Goal: Complete application form

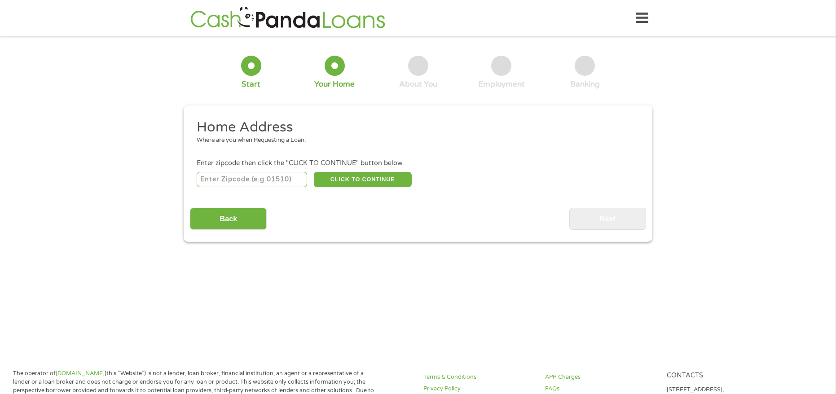
click at [276, 183] on input "number" at bounding box center [252, 179] width 111 height 15
type input "30907"
click at [355, 175] on button "CLICK TO CONTINUE" at bounding box center [363, 179] width 98 height 15
type input "30907"
type input "Augusta"
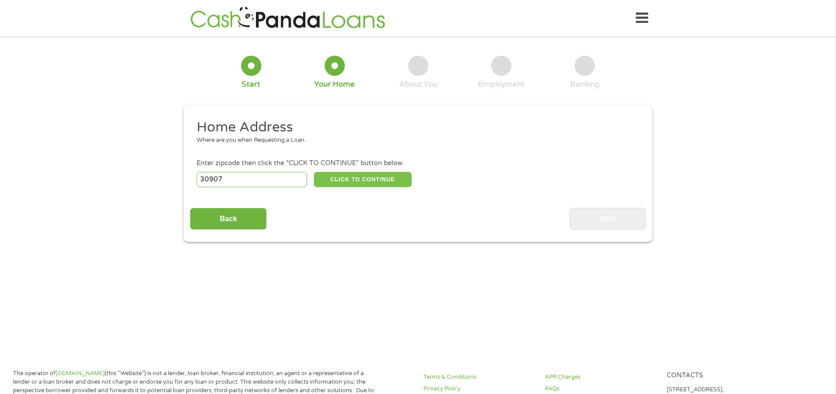
select select "[US_STATE]"
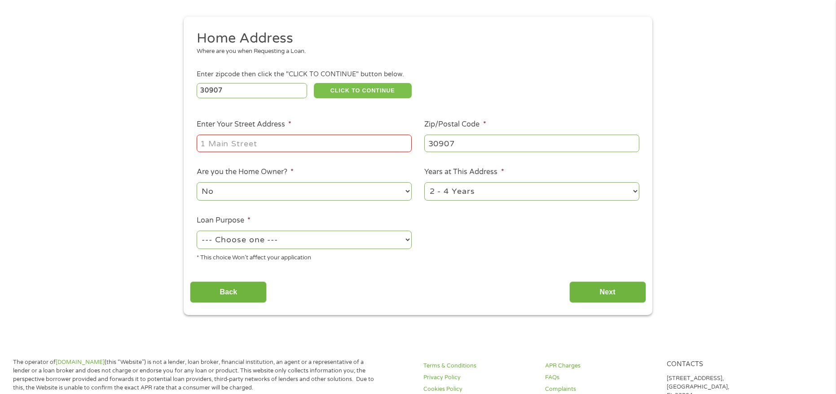
scroll to position [90, 0]
click at [220, 137] on input "Enter Your Street Address *" at bounding box center [304, 142] width 215 height 17
type input "[STREET_ADDRESS]"
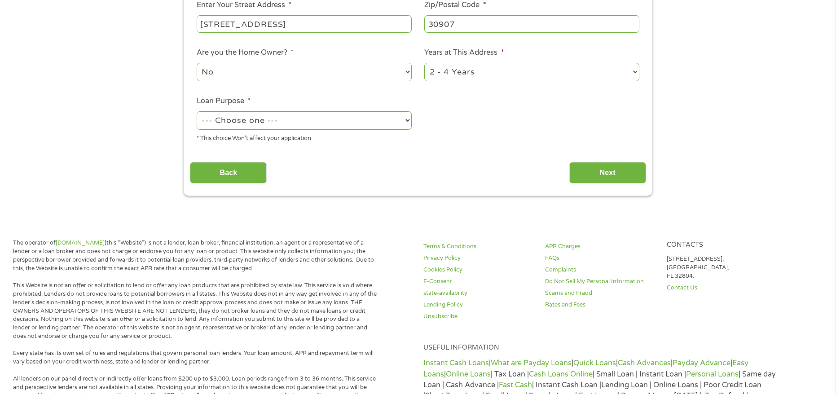
scroll to position [224, 0]
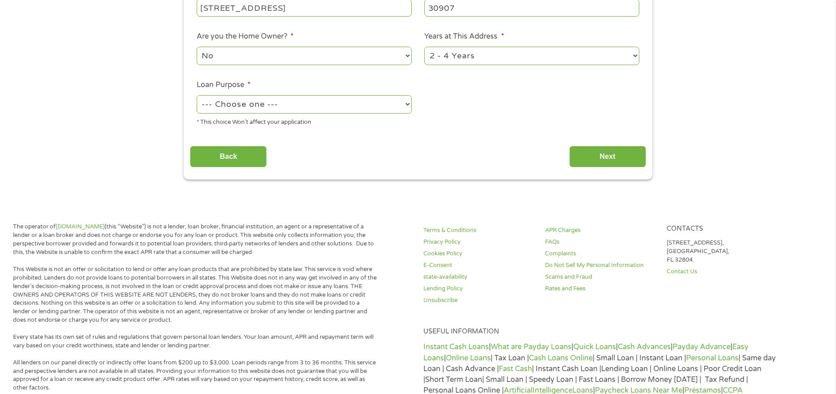
click at [289, 105] on select "--- Choose one --- Pay Bills Debt Consolidation Home Improvement Major Purchase…" at bounding box center [304, 104] width 215 height 18
select select "paybills"
click at [197, 95] on select "--- Choose one --- Pay Bills Debt Consolidation Home Improvement Major Purchase…" at bounding box center [304, 104] width 215 height 18
click at [591, 161] on input "Next" at bounding box center [607, 157] width 77 height 22
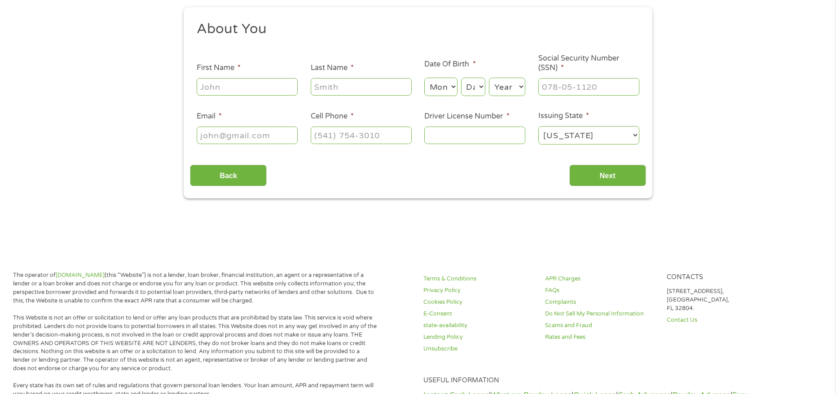
scroll to position [0, 0]
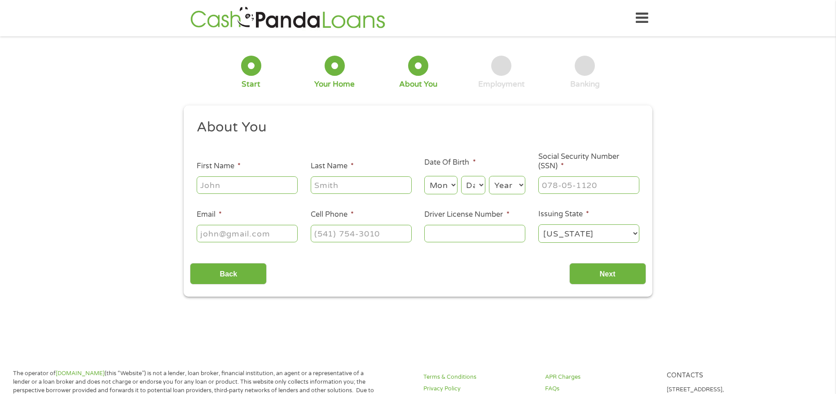
click at [249, 187] on input "First Name *" at bounding box center [247, 184] width 101 height 17
type input "[PERSON_NAME]"
type input "Powers"
select select "8"
select select "7"
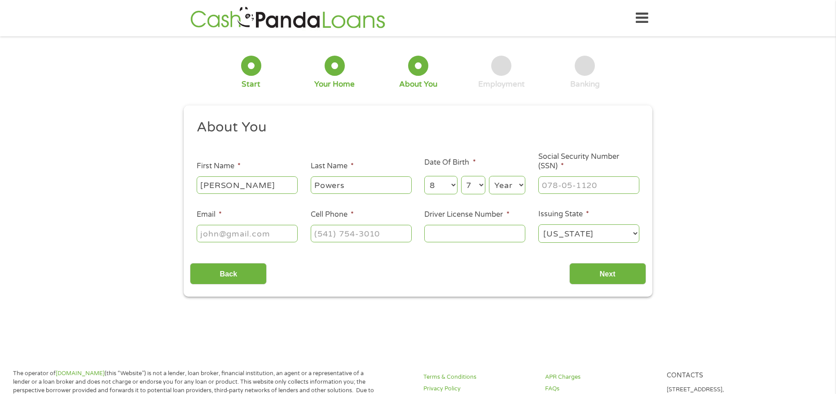
select select "1972"
type input "[PERSON_NAME][EMAIL_ADDRESS][PERSON_NAME][DOMAIN_NAME]"
type input "[PHONE_NUMBER]"
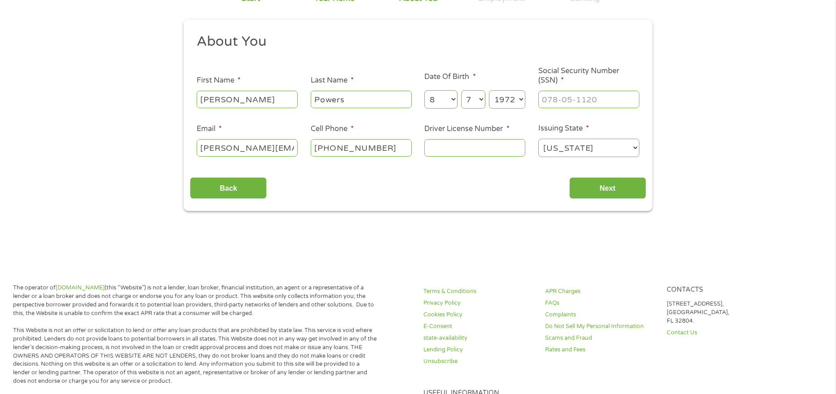
scroll to position [90, 0]
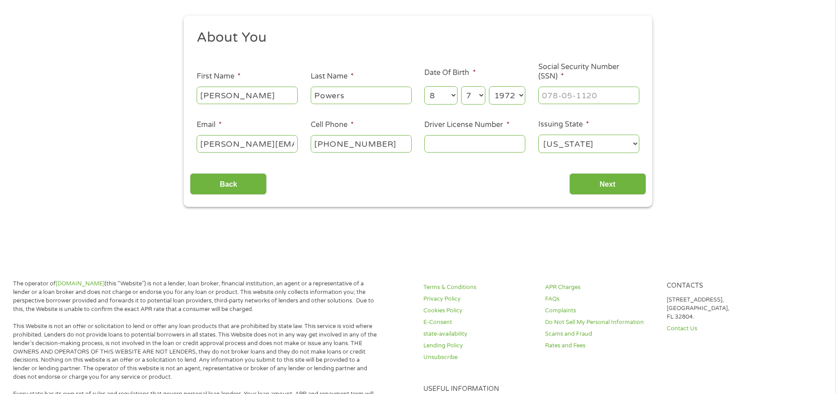
click at [459, 148] on input "Driver License Number *" at bounding box center [474, 143] width 101 height 17
type input "049534948"
click at [593, 88] on input "___-__-____" at bounding box center [588, 95] width 101 height 17
type input "173-64-2799"
click at [605, 178] on input "Next" at bounding box center [607, 184] width 77 height 22
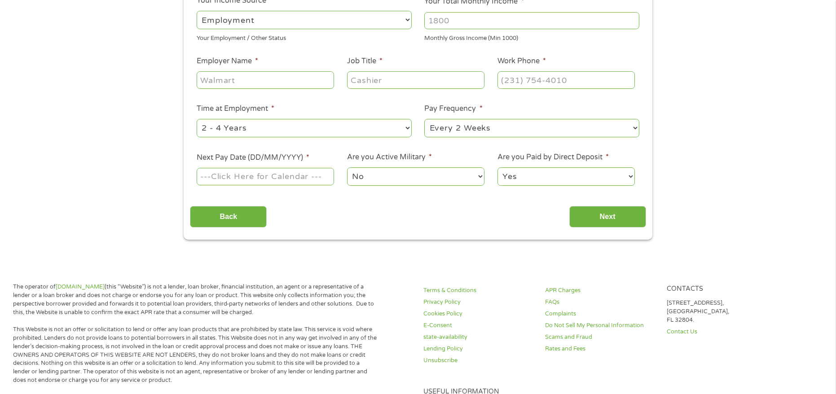
scroll to position [180, 0]
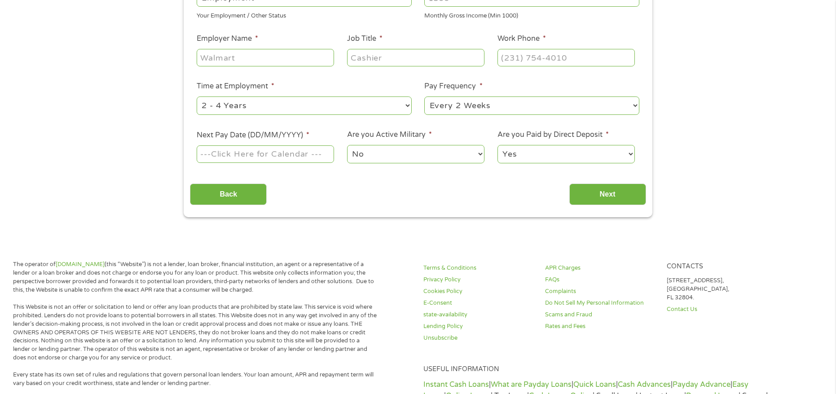
click at [223, 58] on input "Employer Name *" at bounding box center [265, 57] width 137 height 17
type input "Upperline"
type input "Patient Care Coordinator"
click at [511, 57] on input "(___) ___-____" at bounding box center [565, 57] width 137 height 17
type input "[PHONE_NUMBER]"
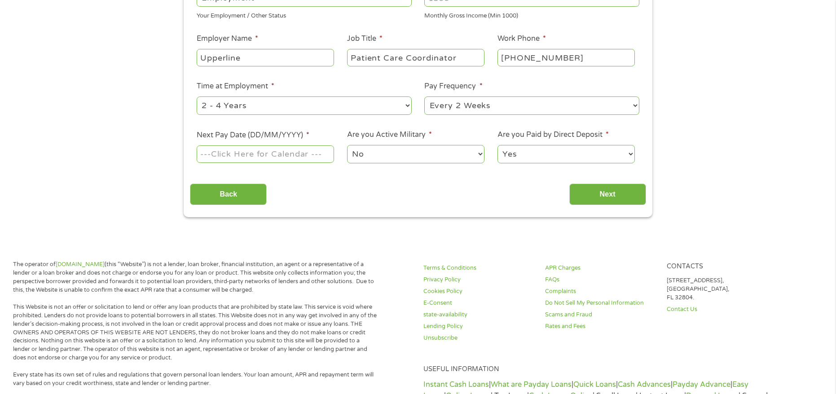
click at [473, 124] on ul "Your Employment Your Income Source * --- Choose one --- Employment [DEMOGRAPHIC…" at bounding box center [418, 55] width 456 height 232
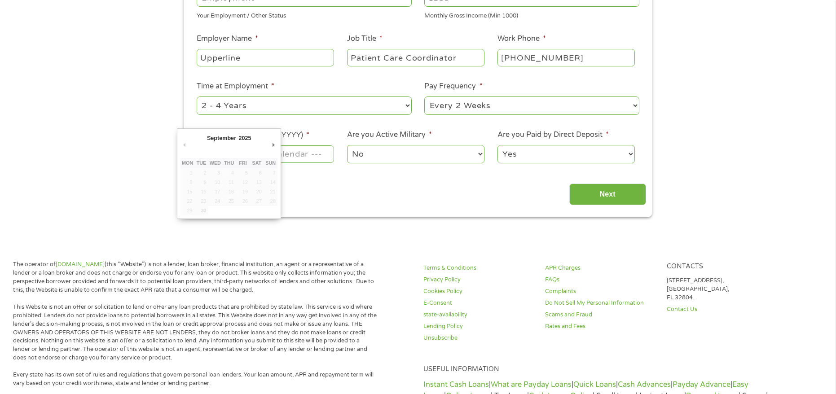
click at [298, 153] on input "Next Pay Date (DD/MM/YYYY) *" at bounding box center [265, 153] width 137 height 17
type input "[DATE]"
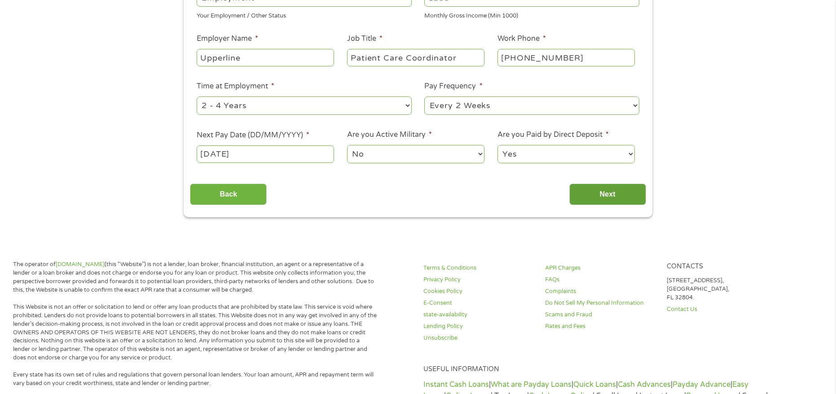
click at [596, 200] on input "Next" at bounding box center [607, 195] width 77 height 22
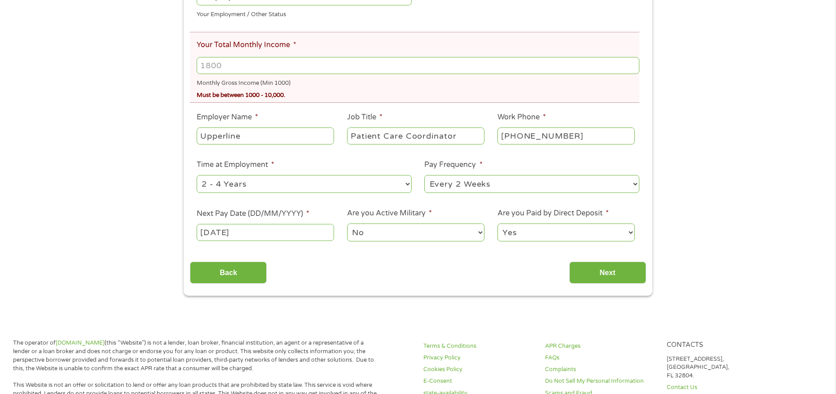
scroll to position [224, 0]
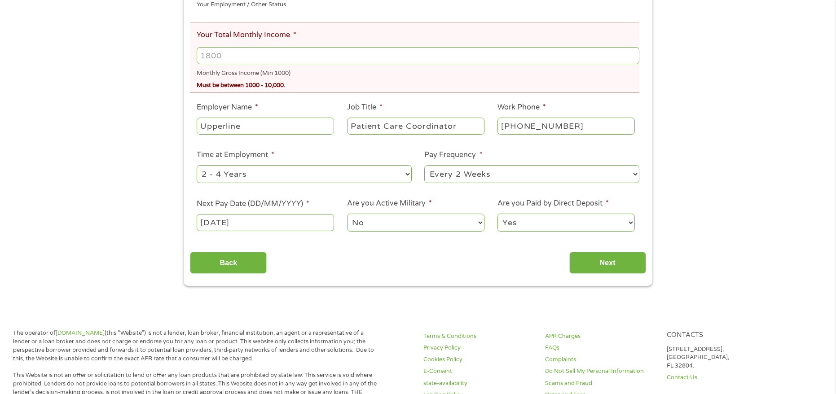
drag, startPoint x: 228, startPoint y: 57, endPoint x: 159, endPoint y: 52, distance: 69.3
click at [159, 52] on div "There was a problem with your submission. Please review the fields below. 1 Sta…" at bounding box center [418, 51] width 836 height 467
type input "2400"
click at [252, 142] on ul "Your Employment Your Income Source * --- Choose one --- Employment [DEMOGRAPHIC…" at bounding box center [418, 84] width 456 height 312
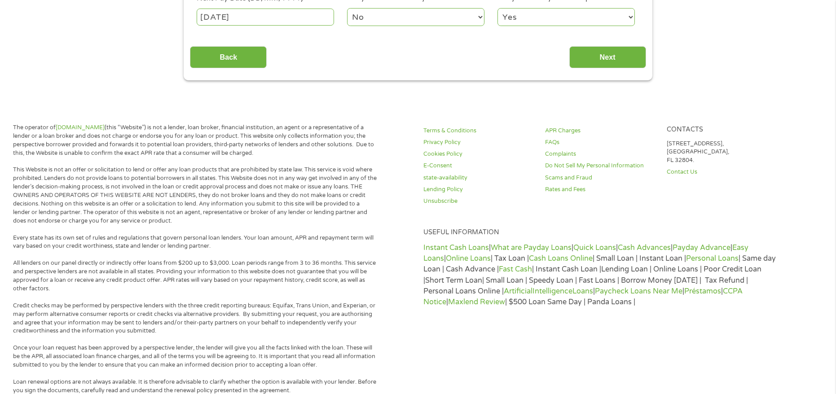
scroll to position [449, 0]
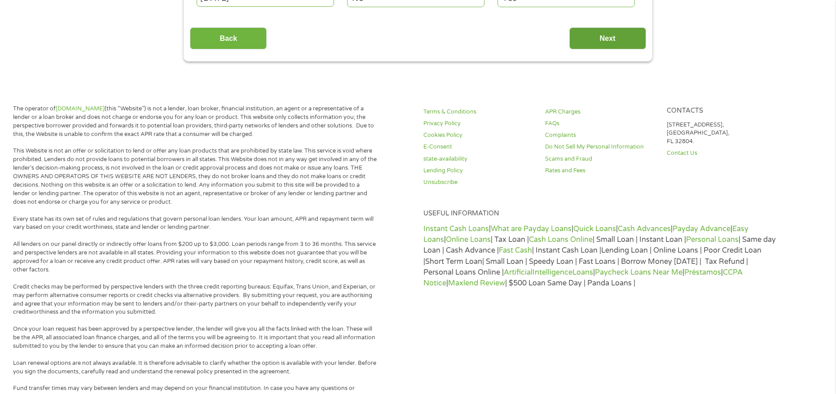
click at [609, 37] on input "Next" at bounding box center [607, 38] width 77 height 22
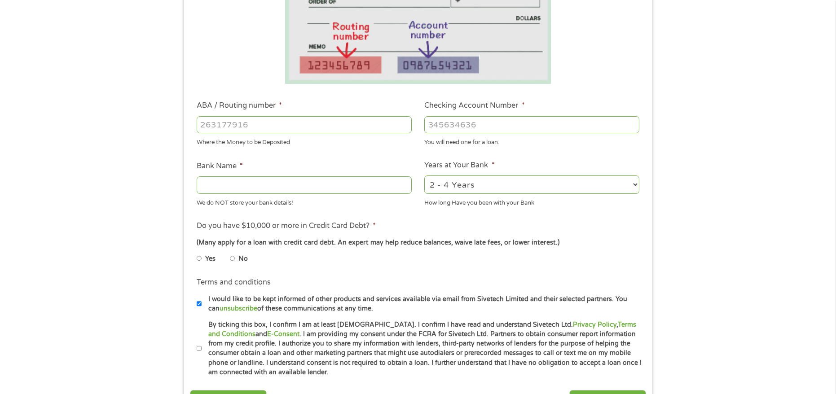
scroll to position [224, 0]
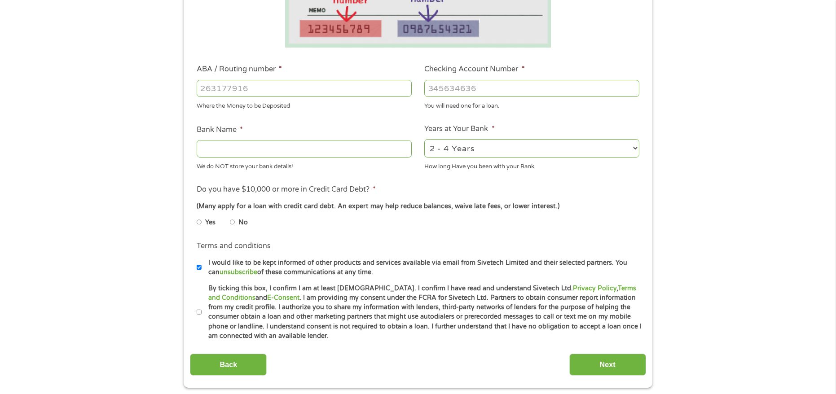
click at [289, 152] on input "Bank Name *" at bounding box center [304, 148] width 215 height 17
type input "[GEOGRAPHIC_DATA]"
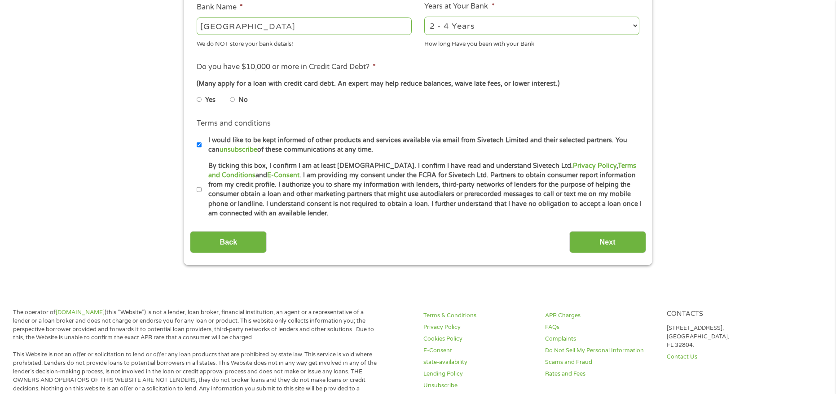
scroll to position [359, 0]
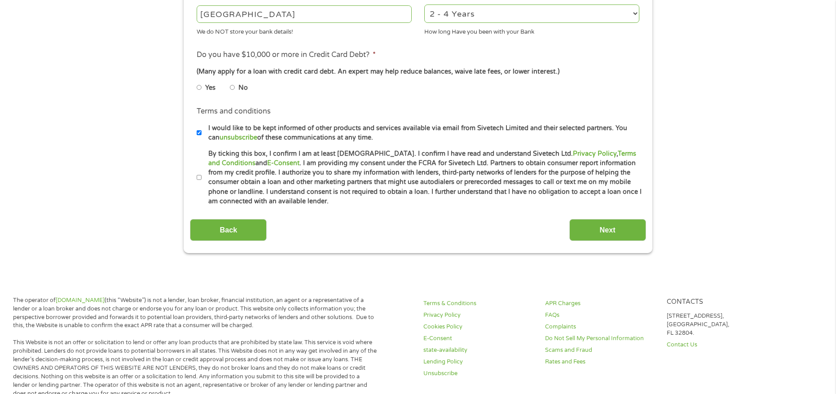
click at [236, 91] on li "No" at bounding box center [246, 88] width 32 height 18
click at [232, 87] on input "No" at bounding box center [232, 87] width 5 height 14
radio input "true"
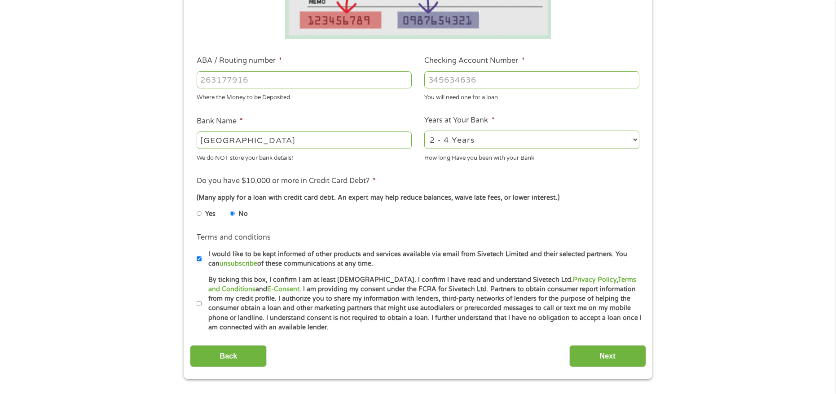
scroll to position [224, 0]
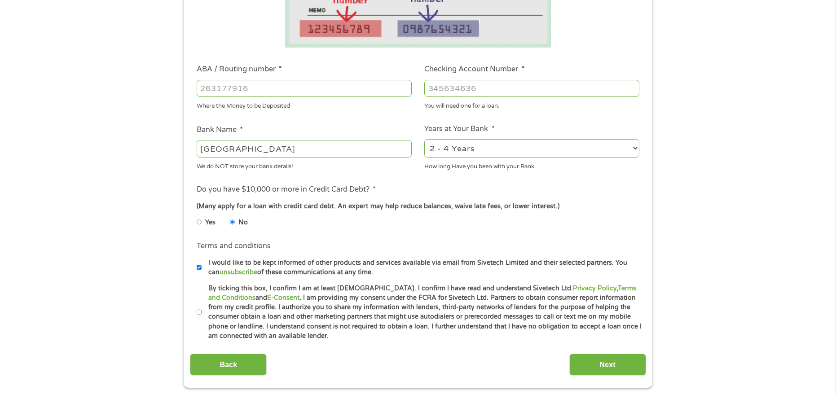
click at [282, 91] on input "ABA / Routing number *" at bounding box center [304, 88] width 215 height 17
type input "063114030"
type input "CENTERSTATE BANK OF [US_STATE] NA"
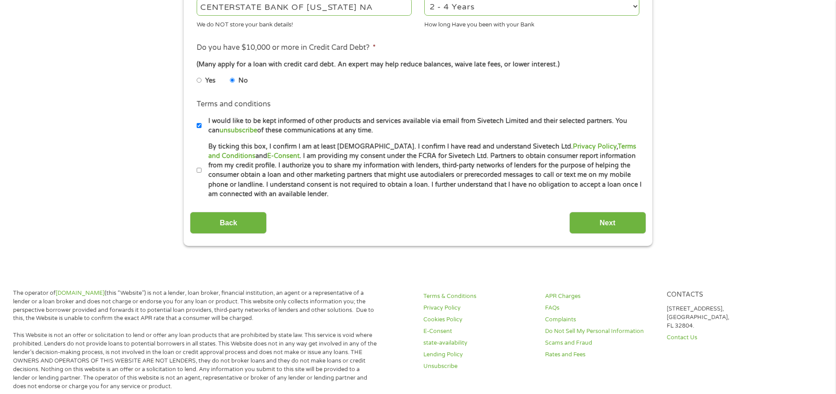
scroll to position [404, 0]
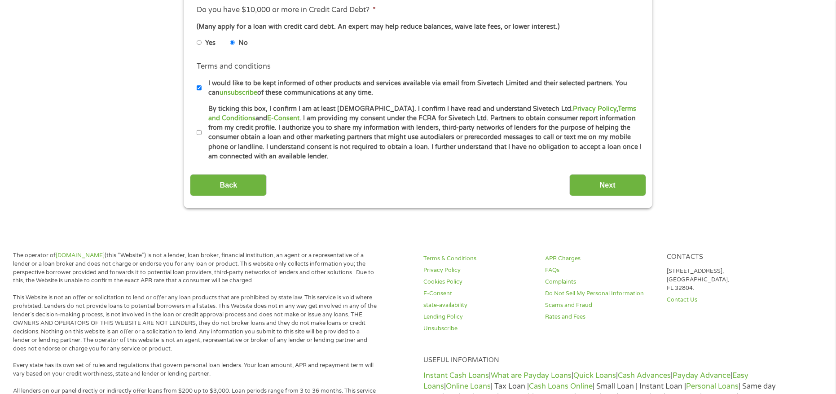
type input "8010002605004"
click at [198, 132] on input "By ticking this box, I confirm I am at least [DEMOGRAPHIC_DATA]. I confirm I ha…" at bounding box center [199, 133] width 5 height 14
checkbox input "true"
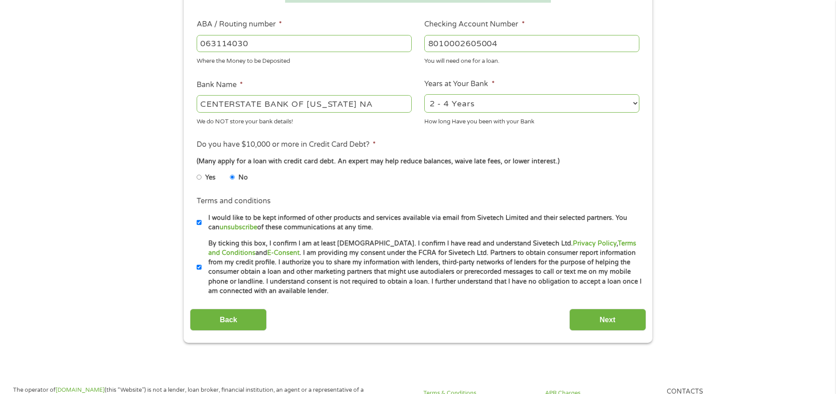
scroll to position [224, 0]
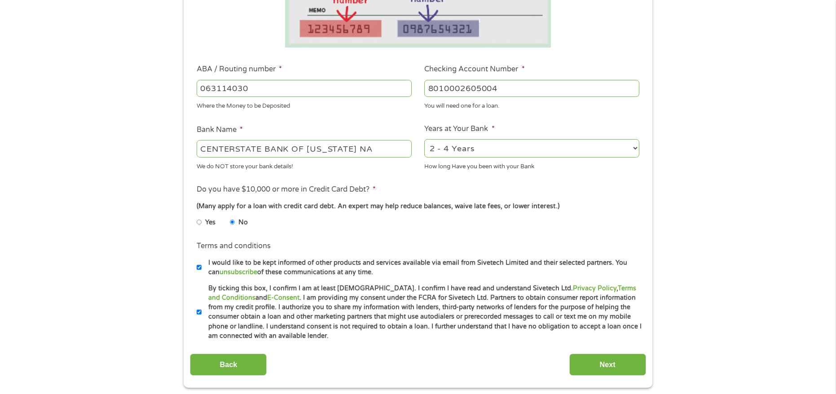
drag, startPoint x: 365, startPoint y: 151, endPoint x: 131, endPoint y: 153, distance: 234.3
click at [131, 153] on div "1 Start 2 Your Home 3 About You 4 Employment 5 Banking 6 This field is hidden w…" at bounding box center [418, 102] width 836 height 569
type input "South State Bank"
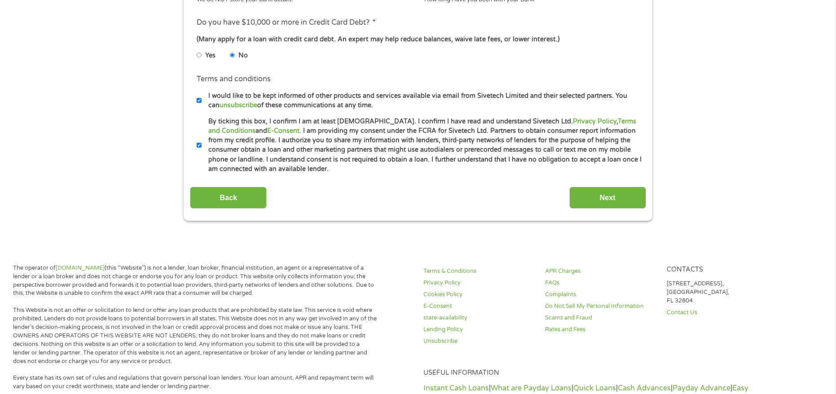
scroll to position [404, 0]
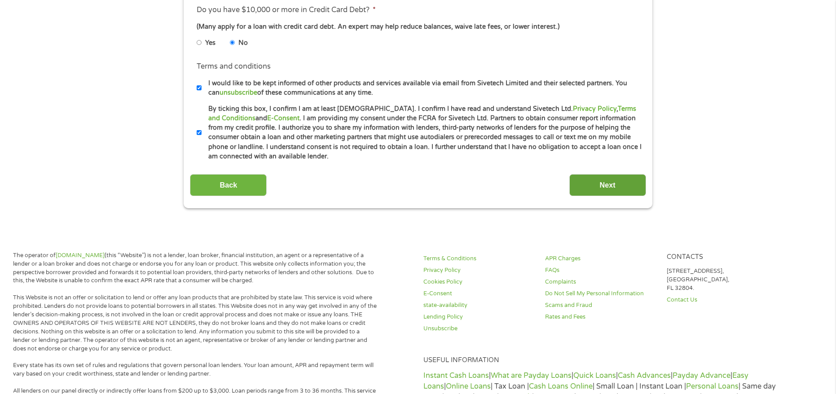
click at [590, 190] on input "Next" at bounding box center [607, 185] width 77 height 22
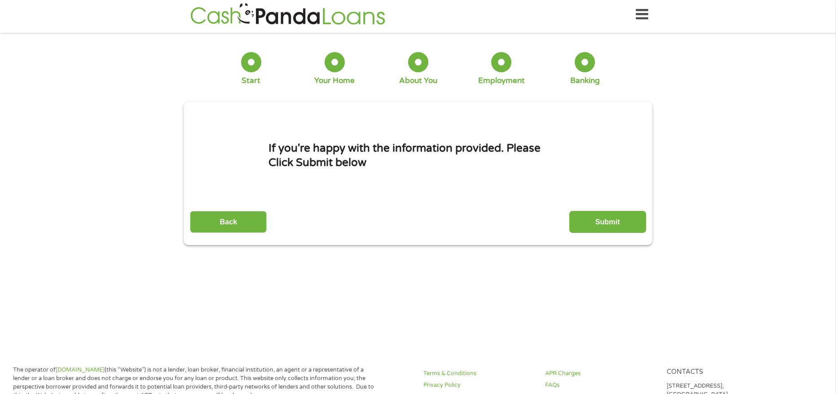
scroll to position [0, 0]
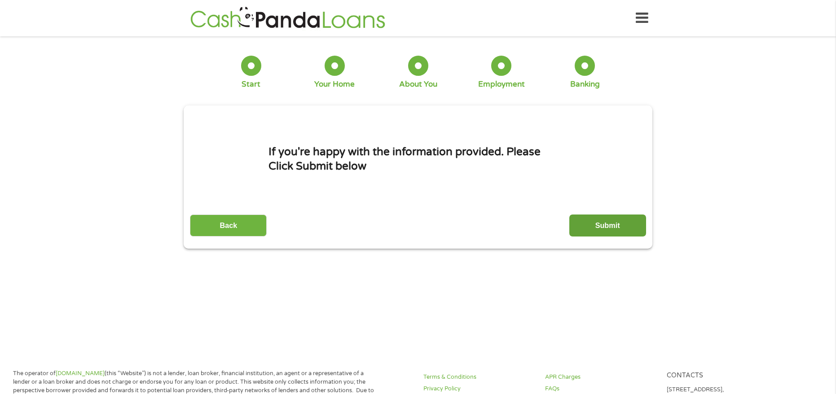
click at [595, 223] on input "Submit" at bounding box center [607, 226] width 77 height 22
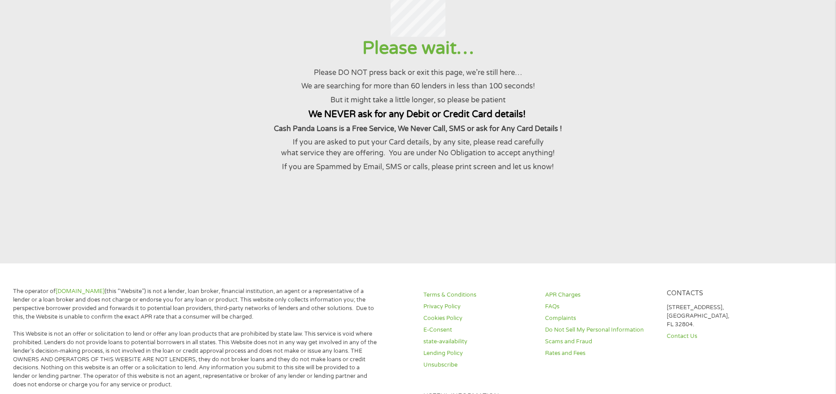
scroll to position [90, 0]
